Goal: Information Seeking & Learning: Learn about a topic

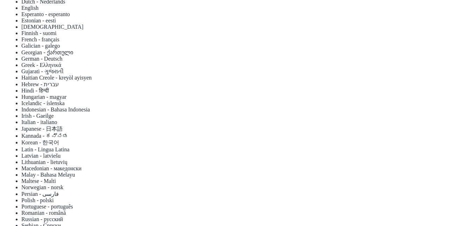
scroll to position [133, 0]
drag, startPoint x: 130, startPoint y: 79, endPoint x: 119, endPoint y: 21, distance: 59.5
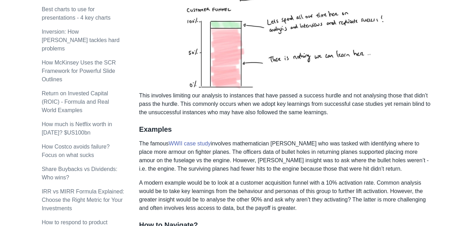
scroll to position [754, 0]
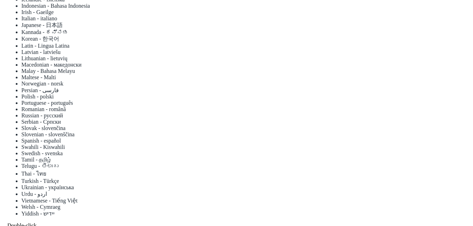
scroll to position [236, 0]
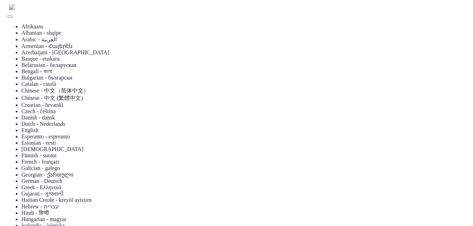
scroll to position [11, 0]
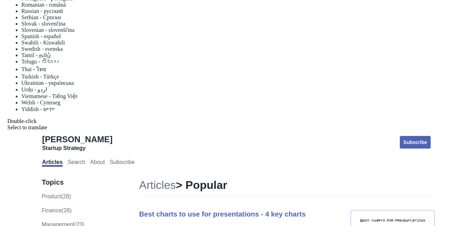
scroll to position [341, 0]
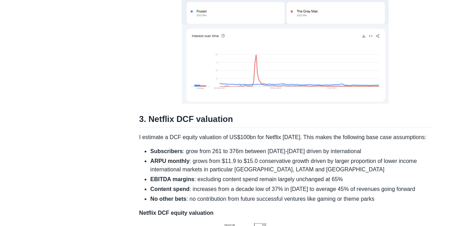
scroll to position [1514, 0]
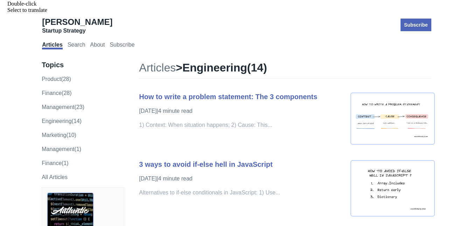
scroll to position [459, 0]
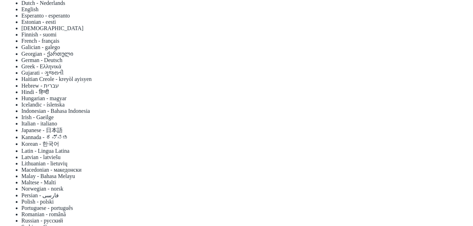
scroll to position [132, 0]
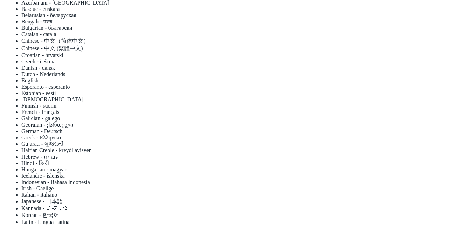
scroll to position [61, 0]
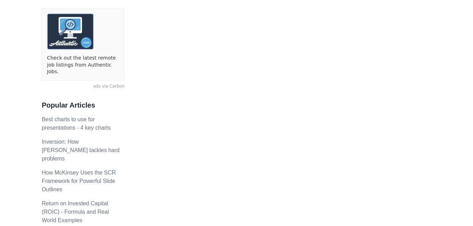
scroll to position [640, 0]
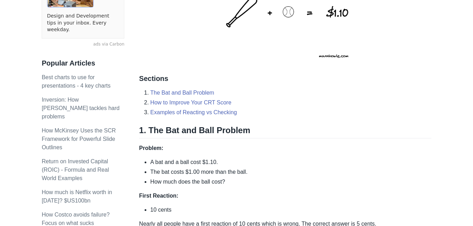
scroll to position [689, 0]
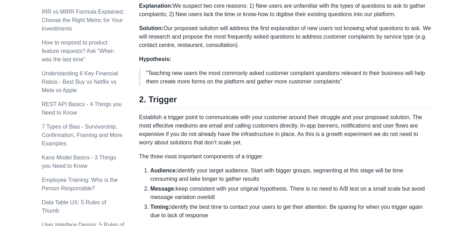
scroll to position [943, 0]
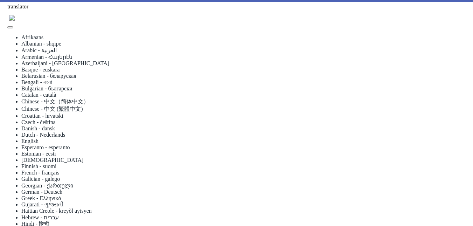
drag, startPoint x: 108, startPoint y: 100, endPoint x: 119, endPoint y: 128, distance: 29.4
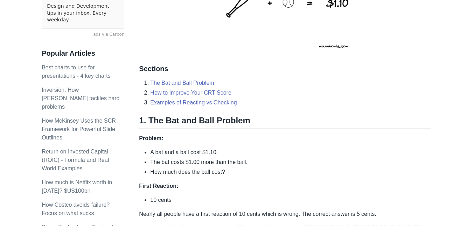
scroll to position [720, 0]
